Goal: Transaction & Acquisition: Purchase product/service

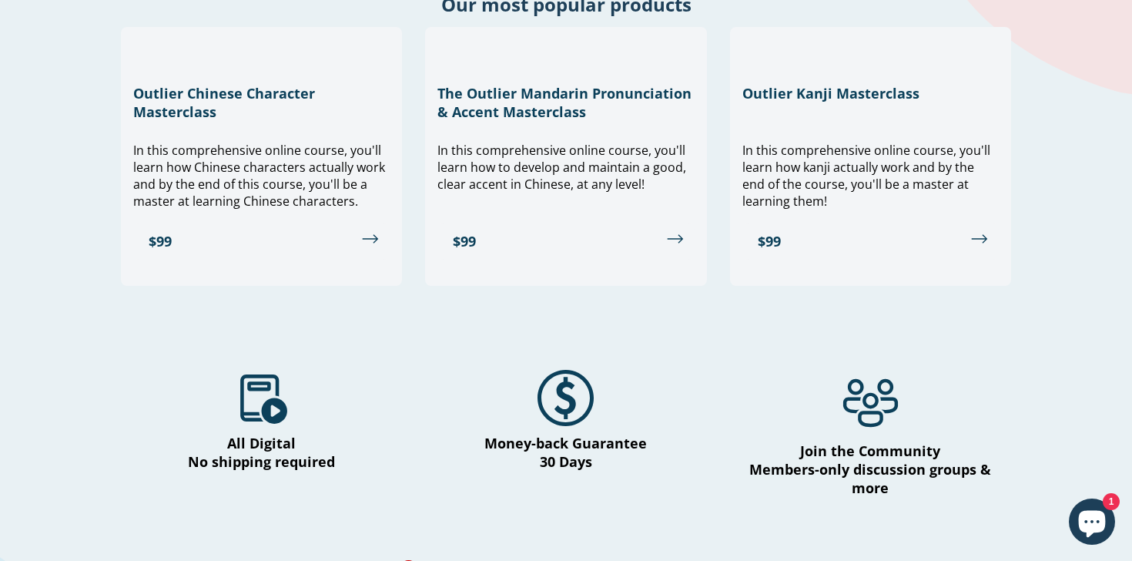
scroll to position [808, 0]
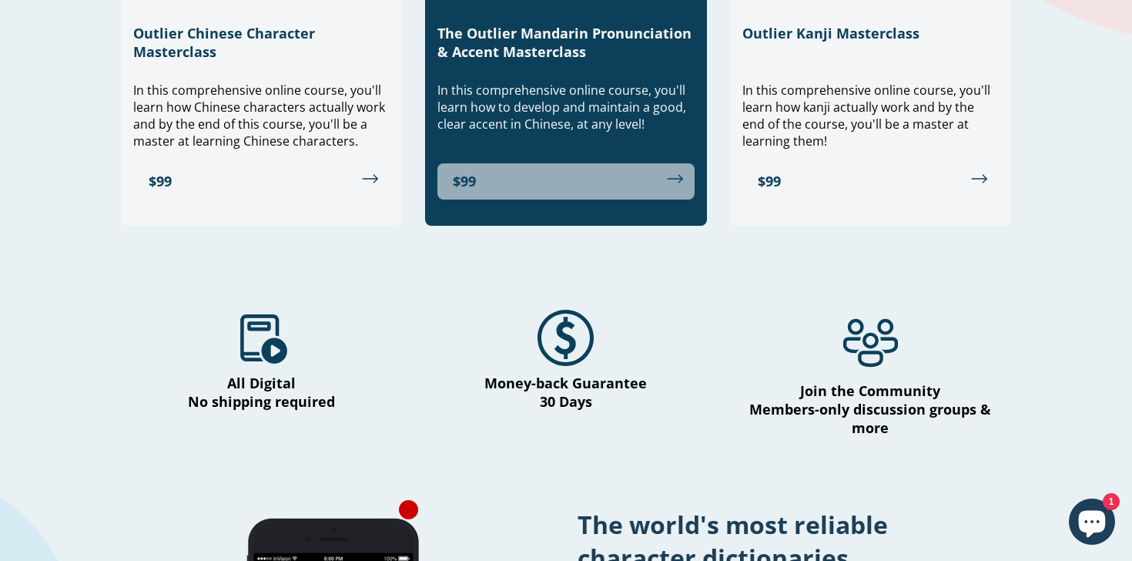
click at [549, 178] on link "$99" at bounding box center [565, 181] width 256 height 36
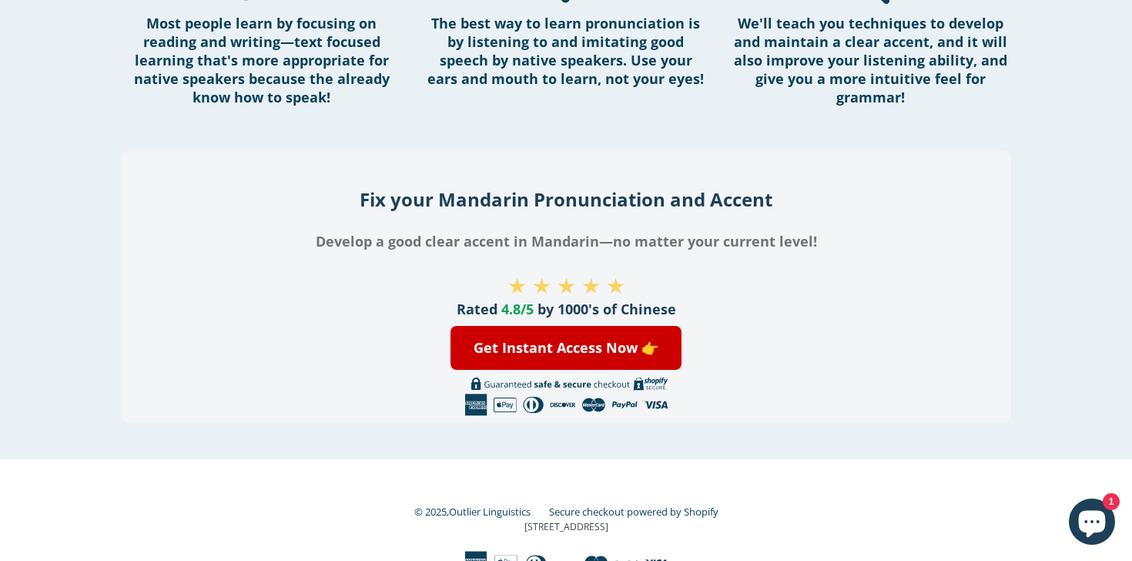
scroll to position [2176, 0]
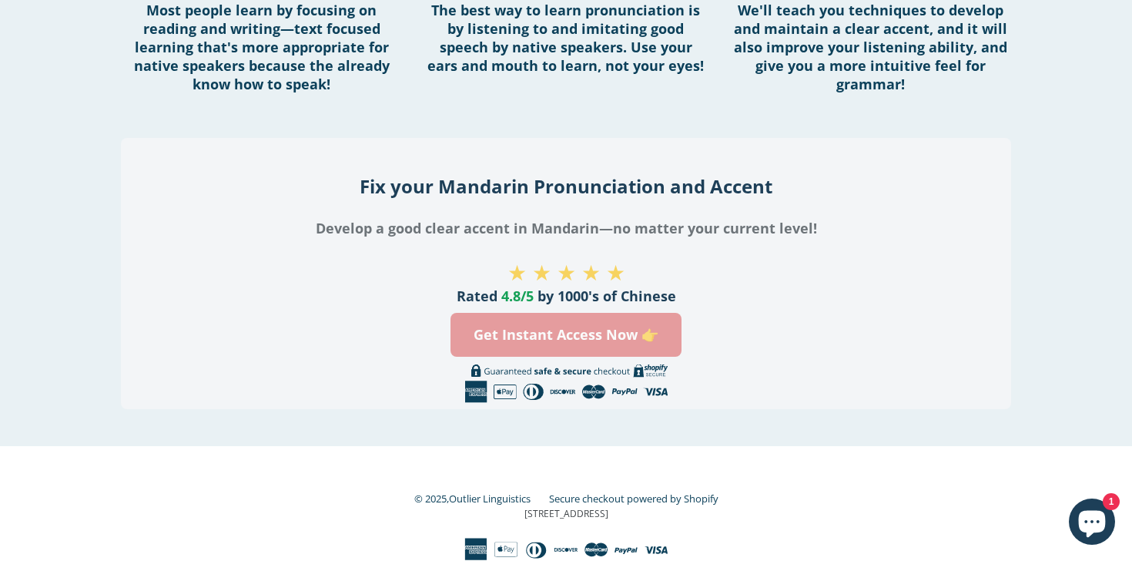
click at [615, 340] on link "Get Instant Access Now 👉" at bounding box center [565, 335] width 231 height 44
